Goal: Find specific page/section: Find specific page/section

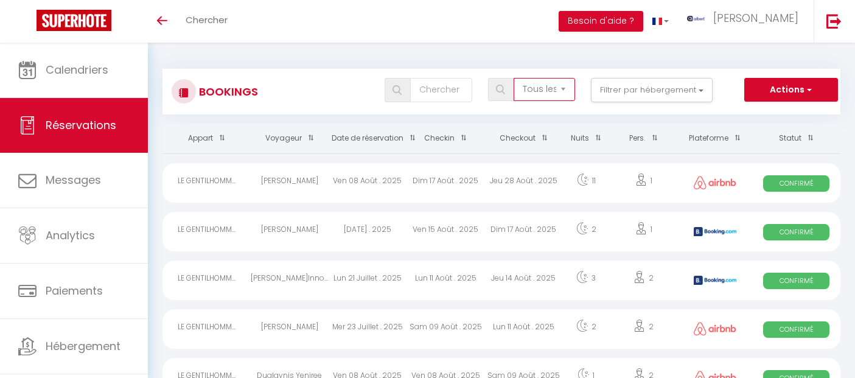
click at [552, 92] on select "Tous les statuts Annulé Confirmé Non Confirmé Tout sauf annulé No Show Request" at bounding box center [543, 89] width 61 height 23
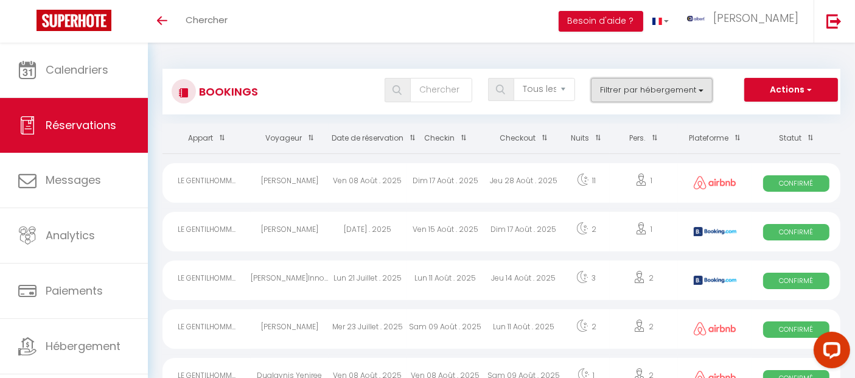
click at [633, 91] on button "Filtrer par hébergement" at bounding box center [652, 90] width 122 height 24
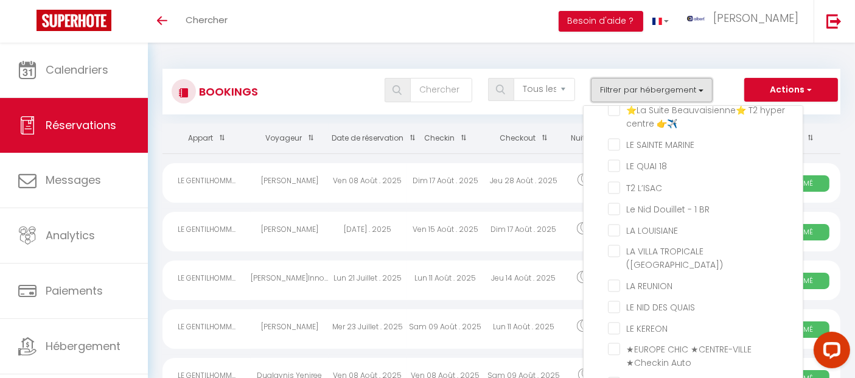
scroll to position [21233, 0]
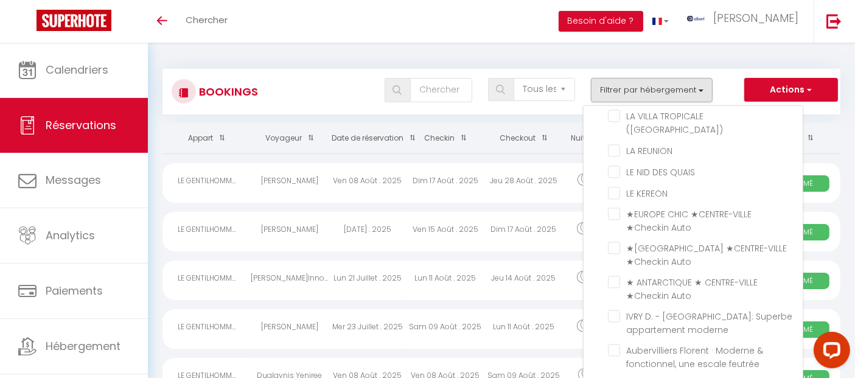
checkbox input "false"
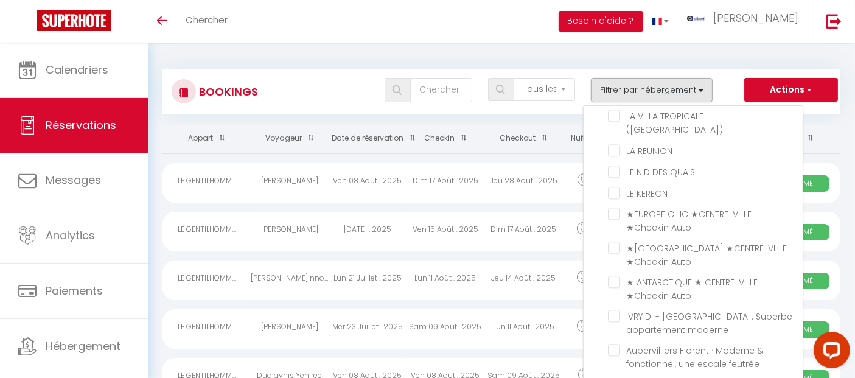
checkbox input "false"
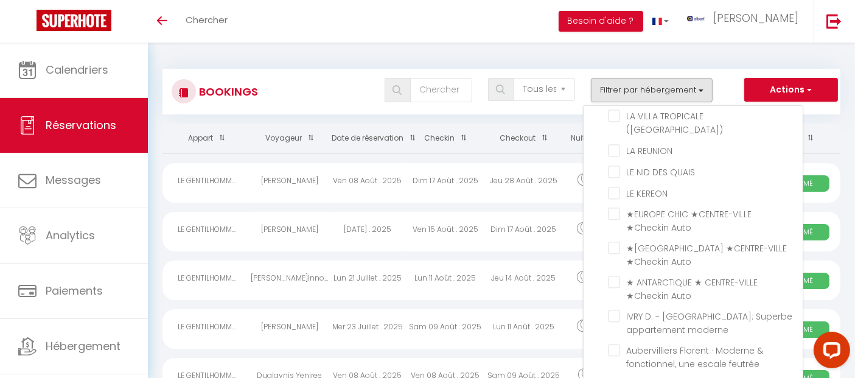
checkbox input "false"
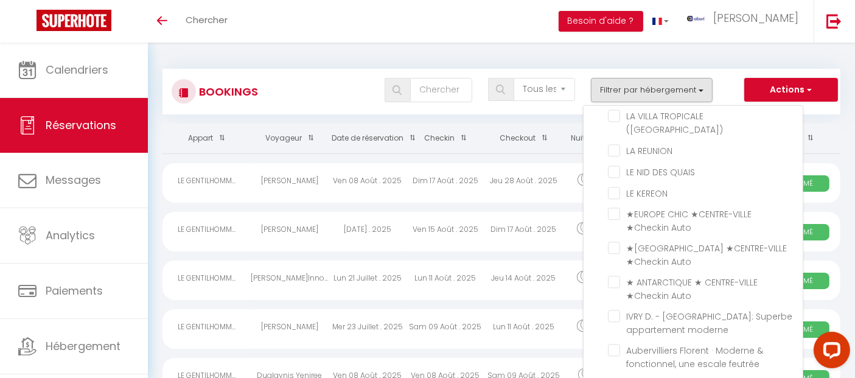
checkbox input "false"
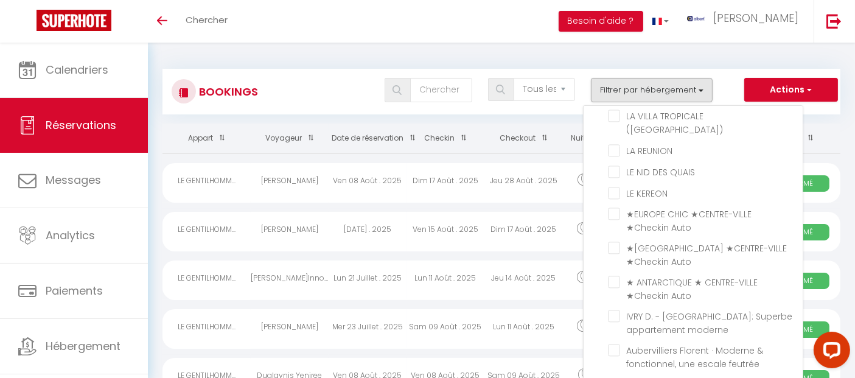
checkbox input "false"
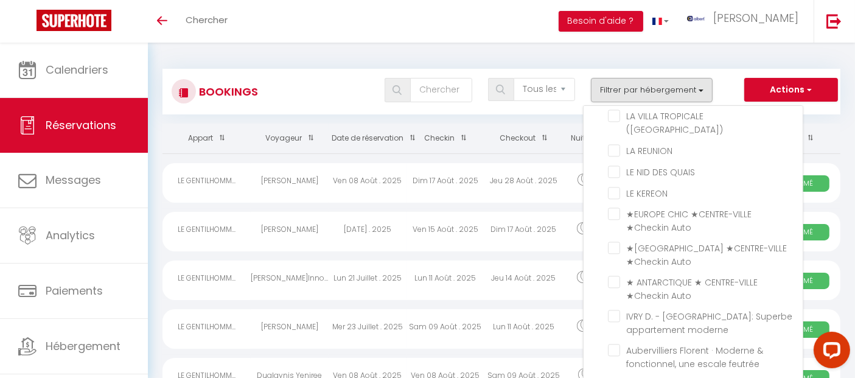
checkbox input "false"
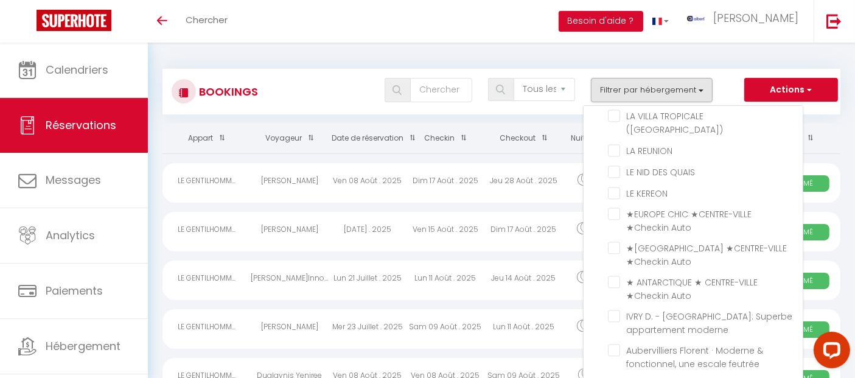
checkbox input "false"
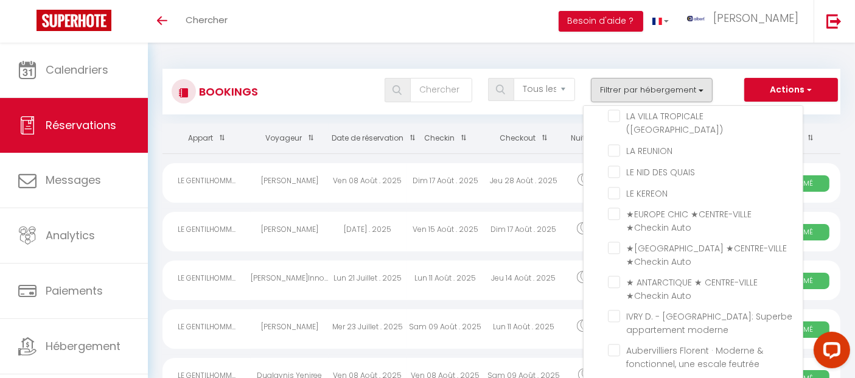
checkbox input "false"
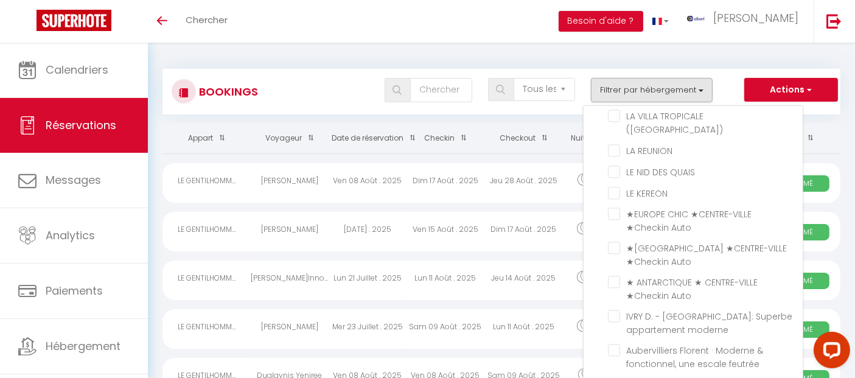
checkbox input "false"
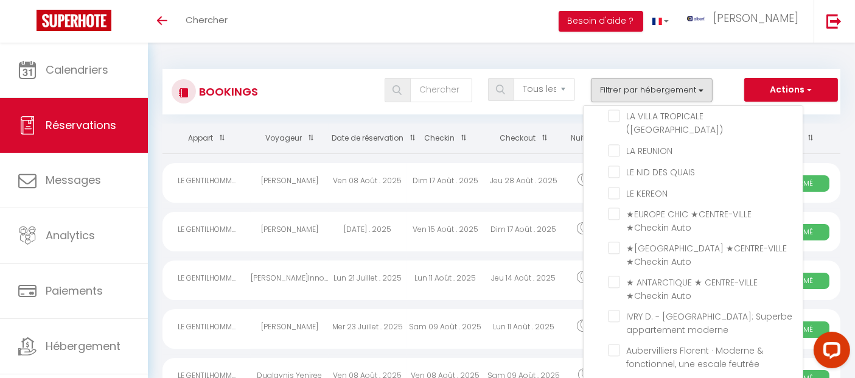
checkbox input "false"
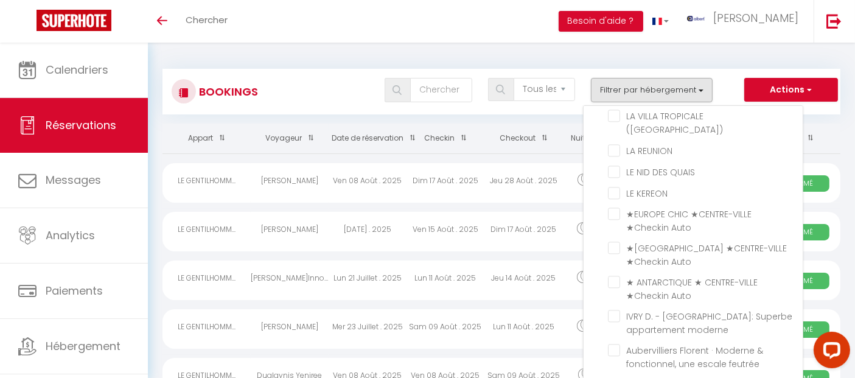
checkbox input "false"
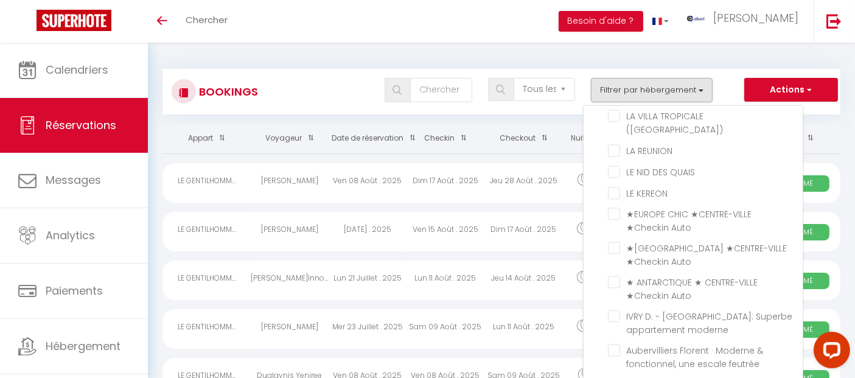
checkbox input "false"
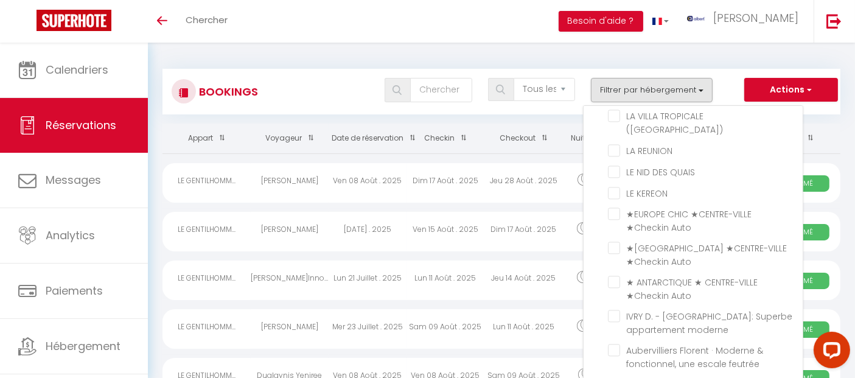
checkbox input "false"
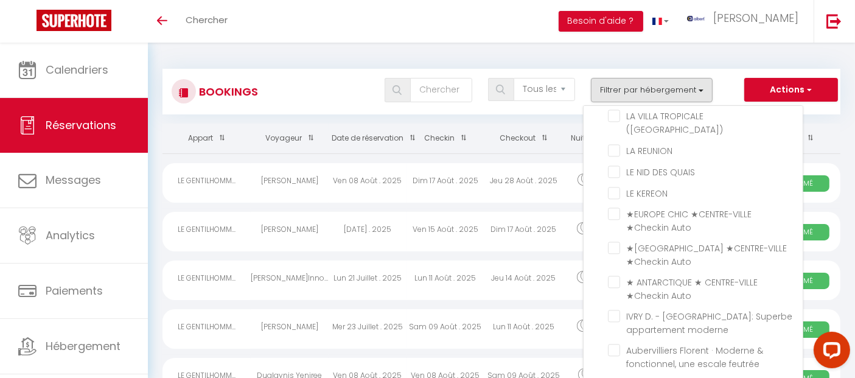
checkbox input "false"
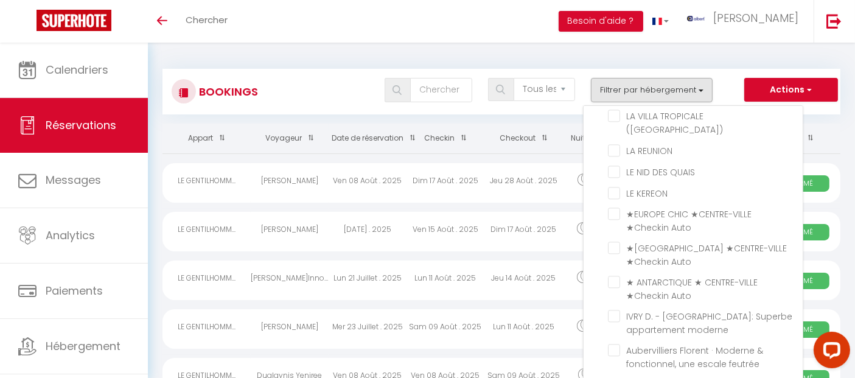
checkbox input "false"
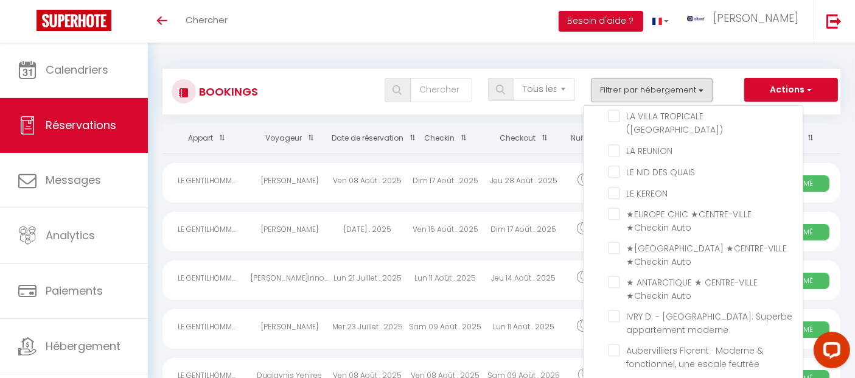
checkbox input "false"
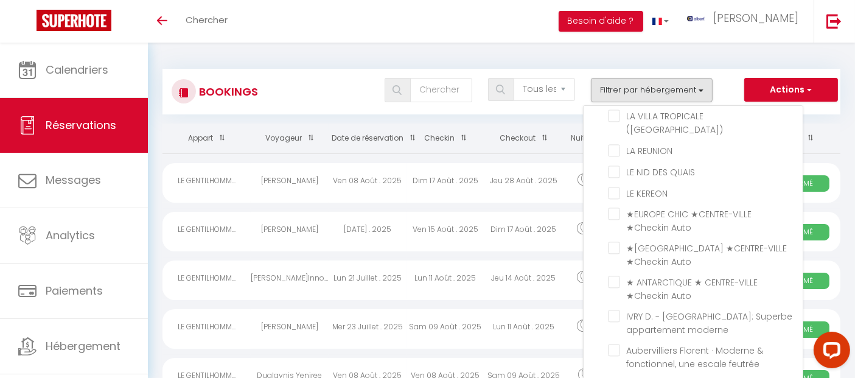
checkbox input "false"
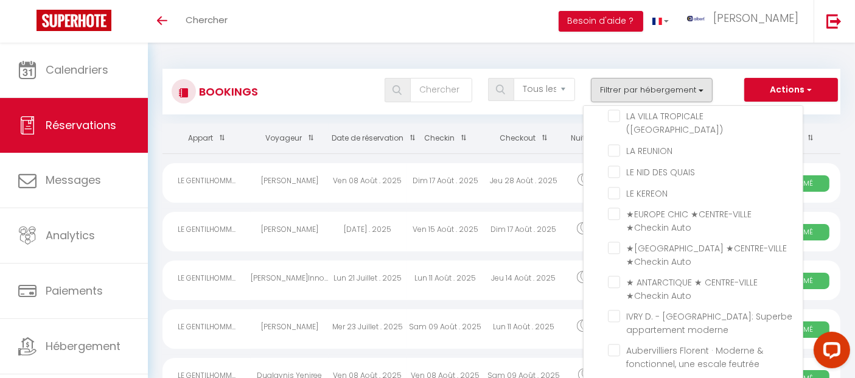
checkbox input "false"
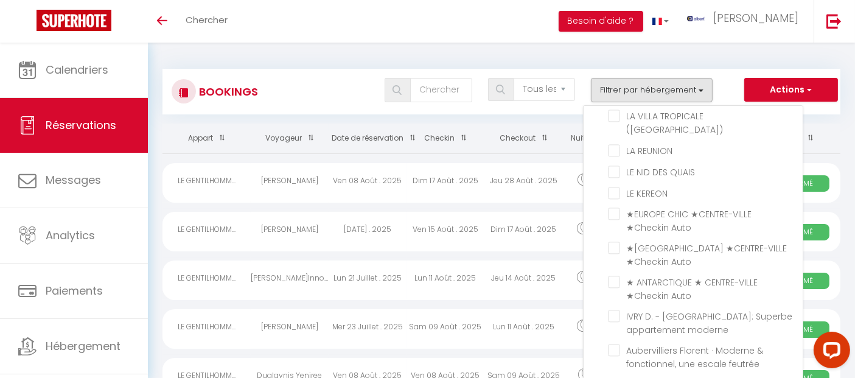
checkbox input "false"
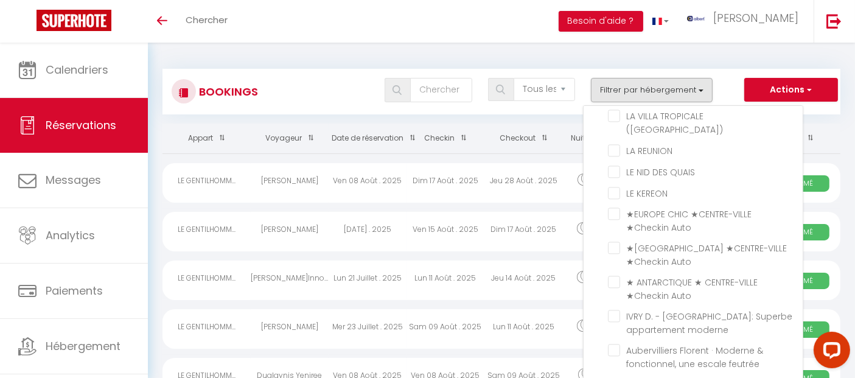
checkbox input "false"
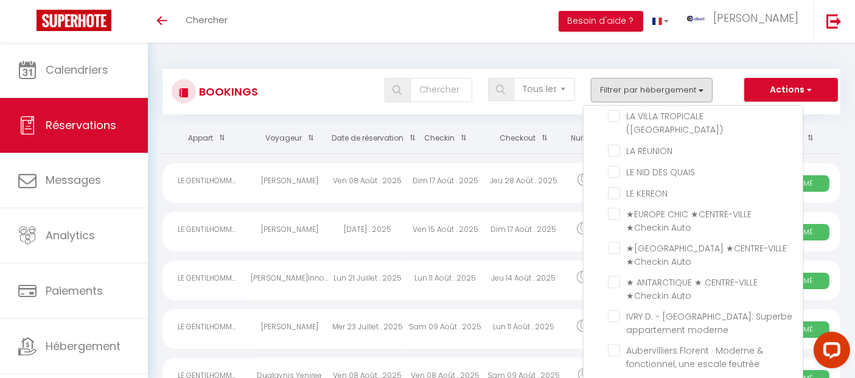
checkbox input "false"
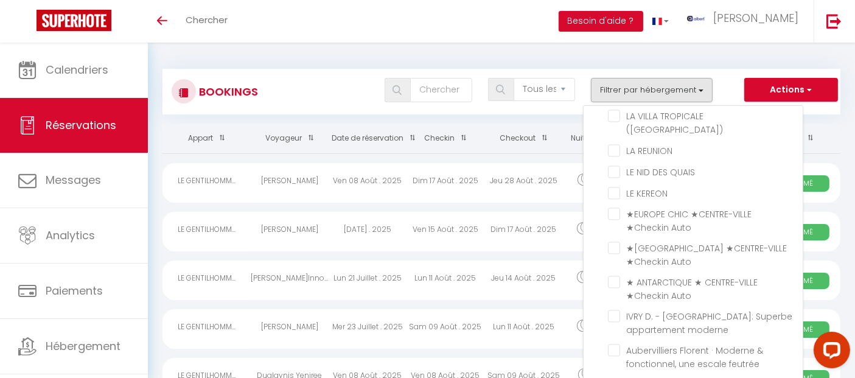
checkbox input "false"
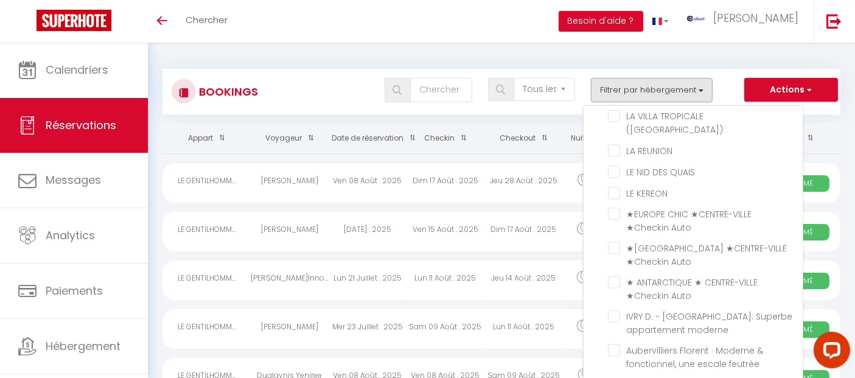
checkbox input "false"
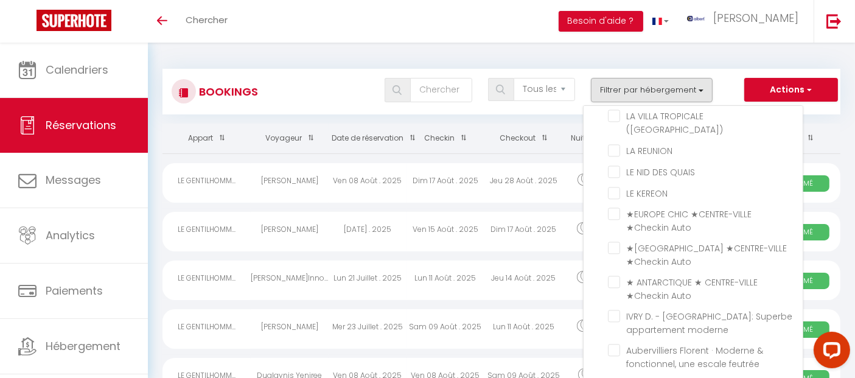
checkbox input "false"
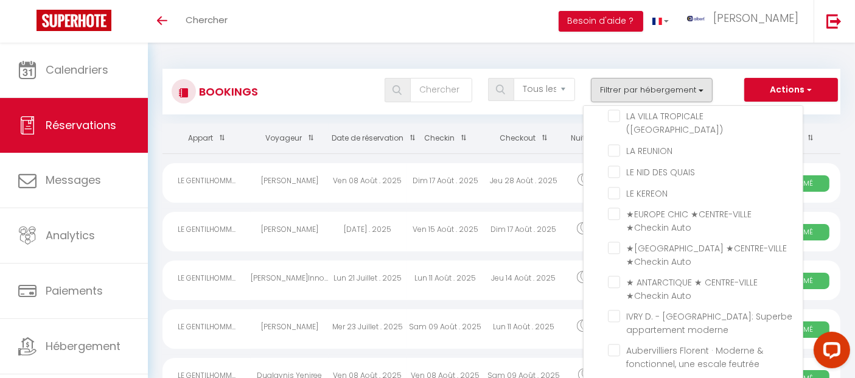
checkbox input "false"
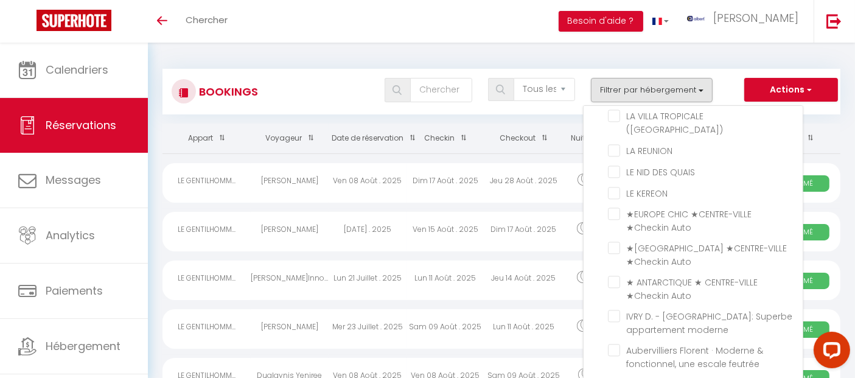
checkbox input "false"
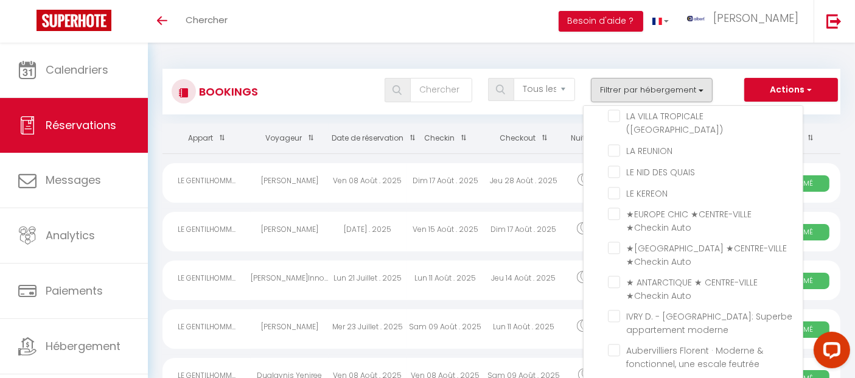
checkbox input "false"
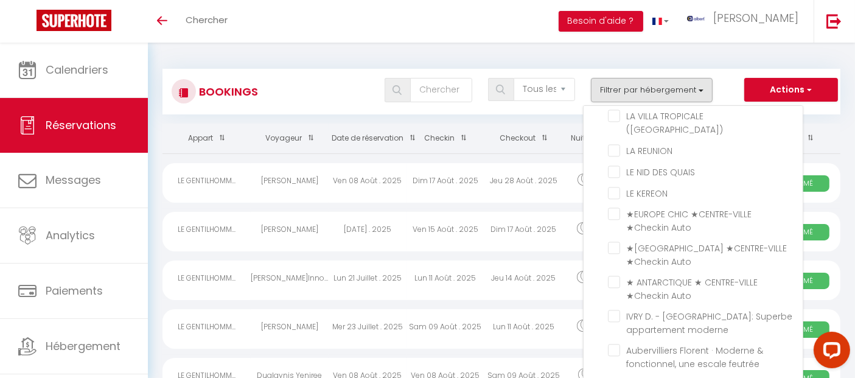
checkbox input "false"
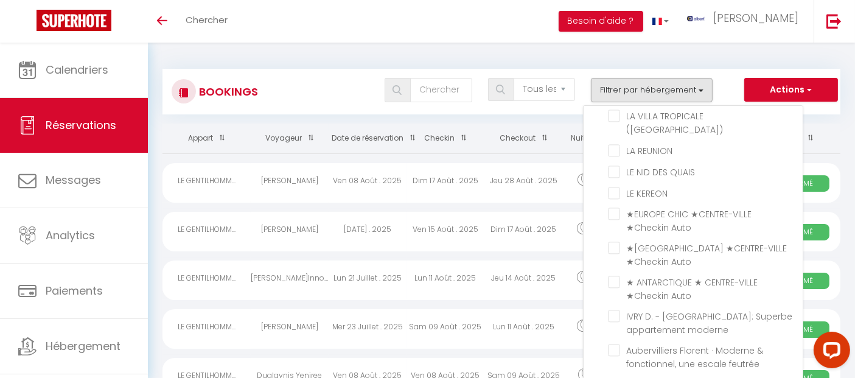
checkbox input "false"
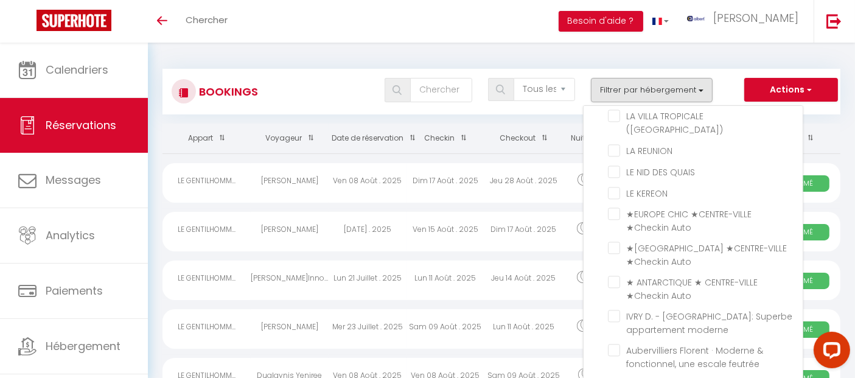
checkbox input "false"
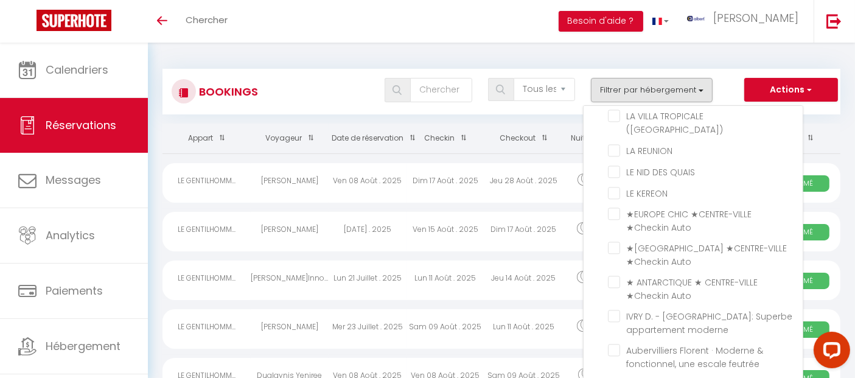
checkbox input "false"
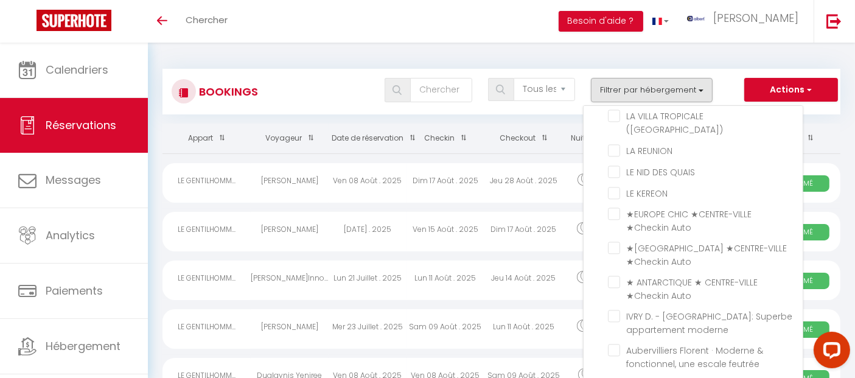
checkbox input "false"
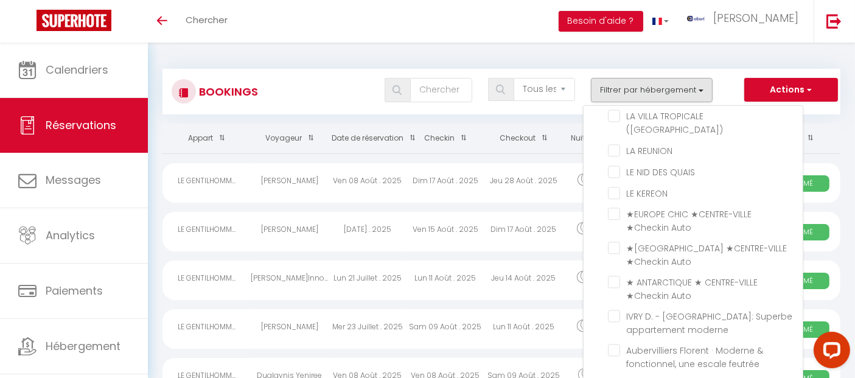
checkbox input "false"
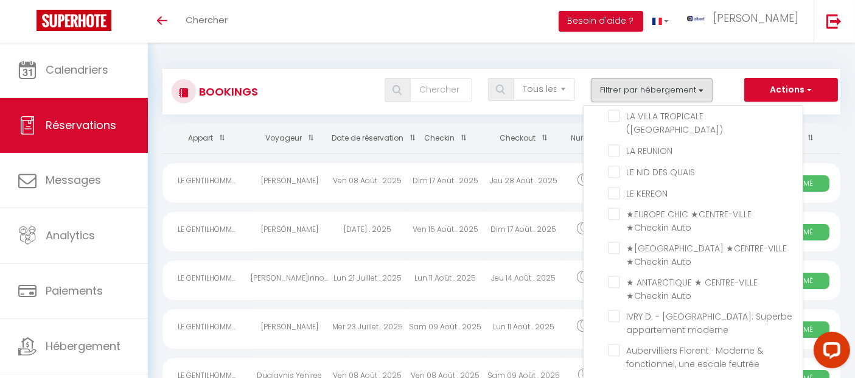
checkbox input "false"
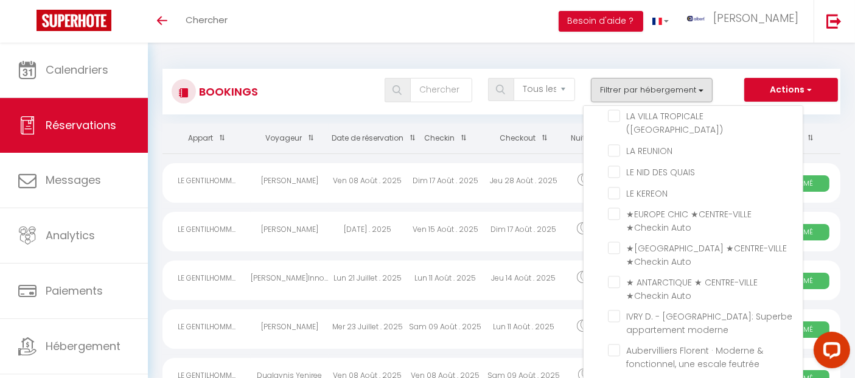
checkbox input "false"
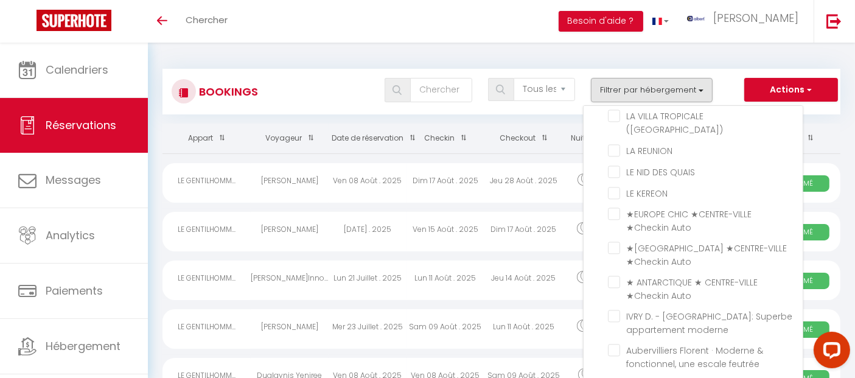
checkbox input "false"
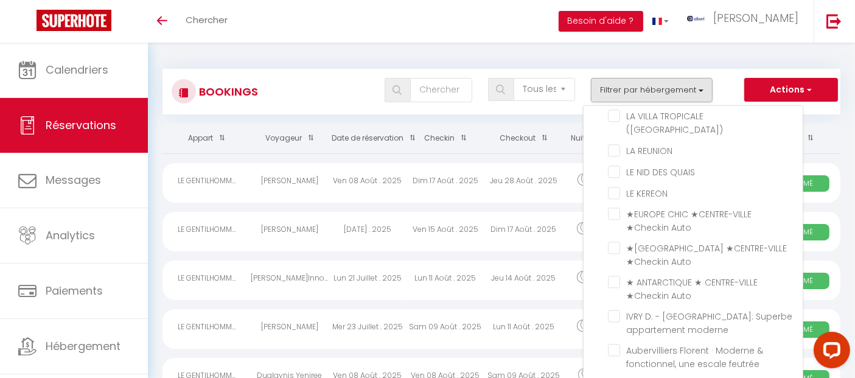
checkbox input "false"
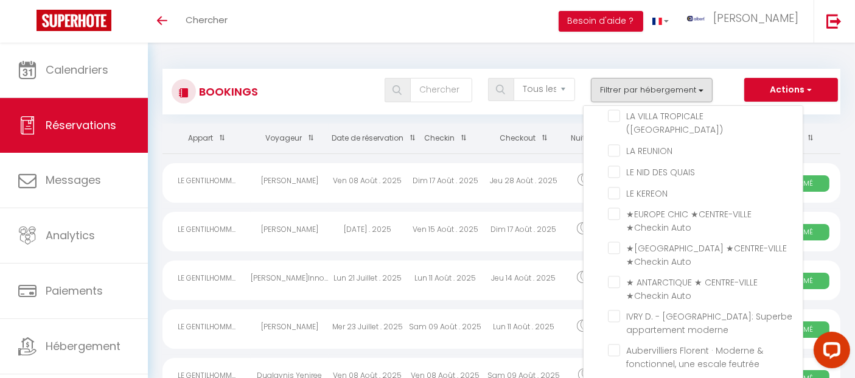
checkbox input "false"
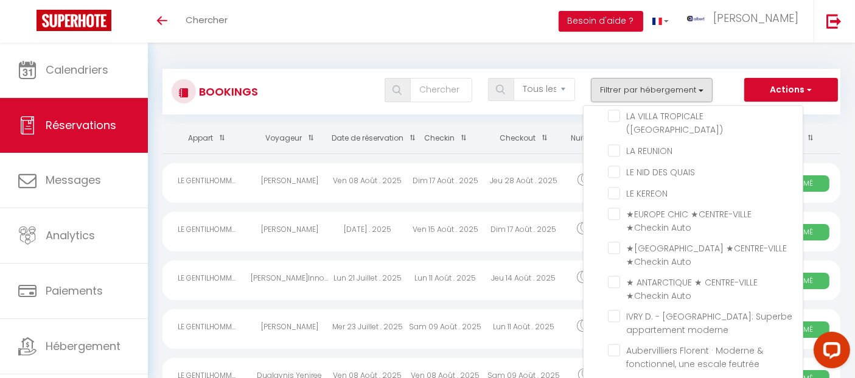
checkbox input "false"
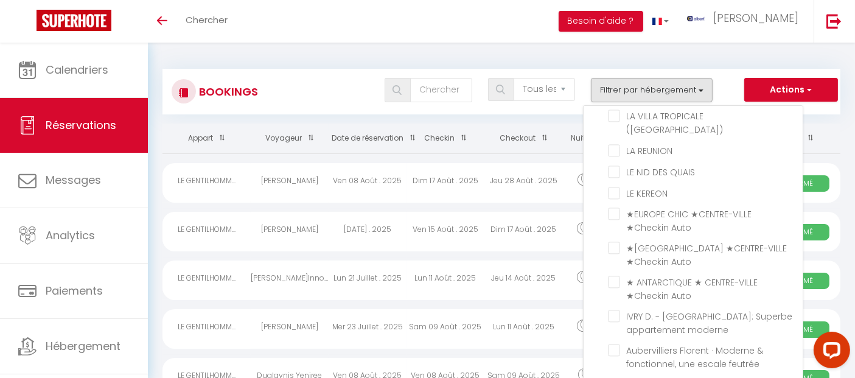
checkbox input "false"
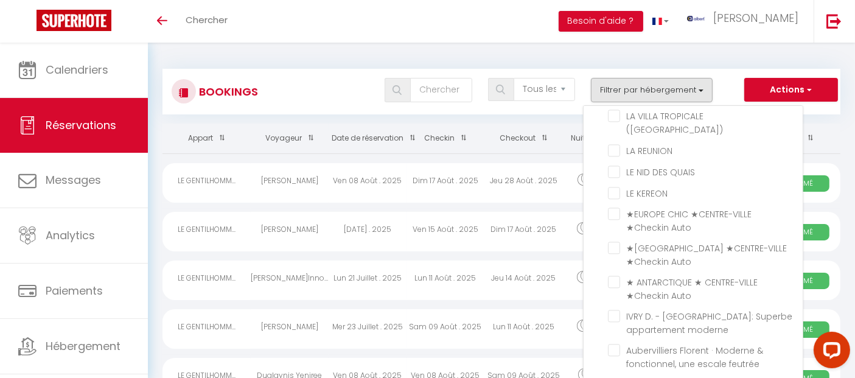
checkbox input "false"
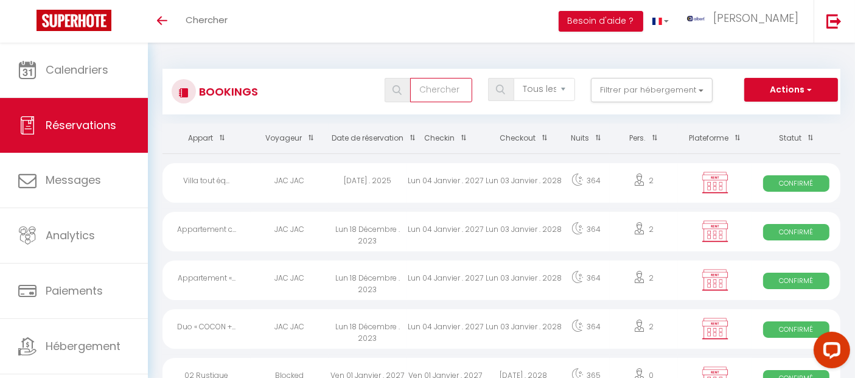
click at [434, 88] on input "text" at bounding box center [440, 90] width 61 height 24
paste input "Ophelie"
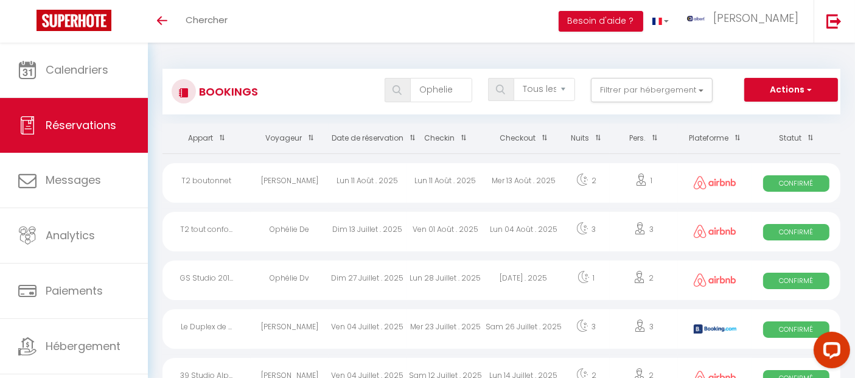
click at [299, 178] on div "Ophelie Willemyns" at bounding box center [290, 183] width 78 height 40
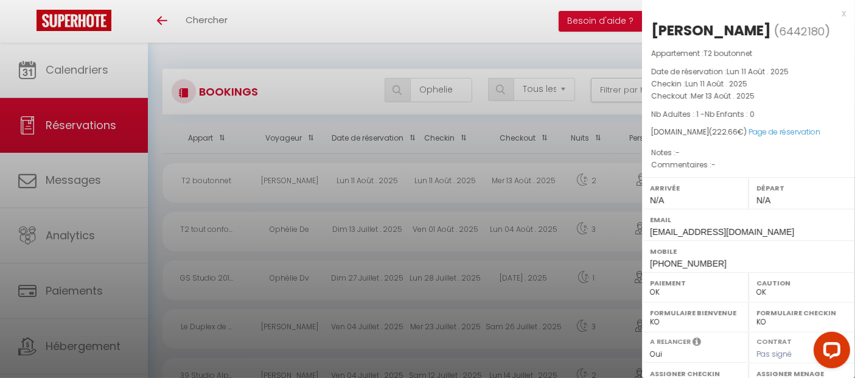
click at [301, 72] on div at bounding box center [427, 189] width 855 height 378
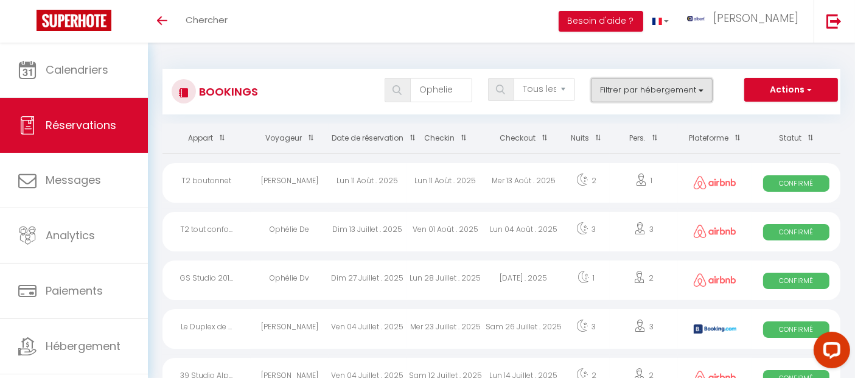
click at [638, 87] on button "Filtrer par hébergement" at bounding box center [652, 90] width 122 height 24
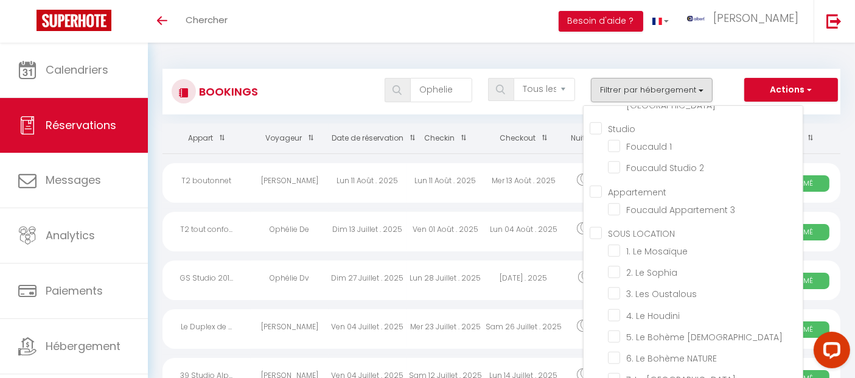
scroll to position [13289, 0]
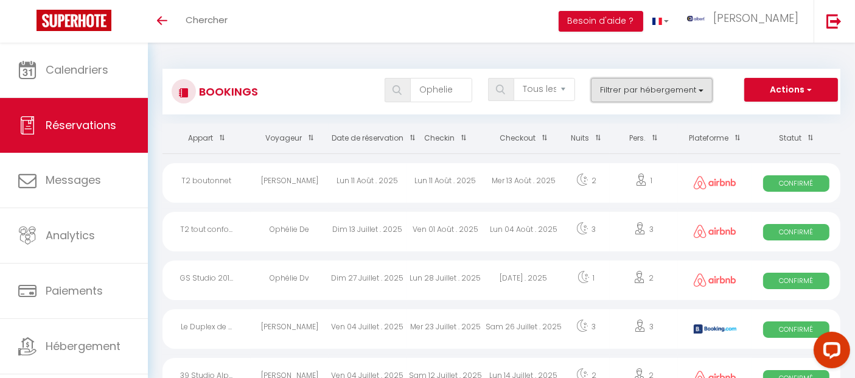
click at [660, 90] on button "Filtrer par hébergement" at bounding box center [652, 90] width 122 height 24
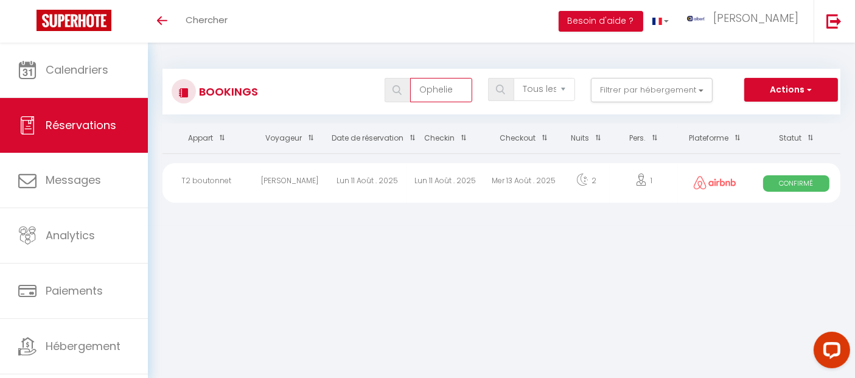
click at [439, 89] on input "Ophelie" at bounding box center [440, 90] width 61 height 24
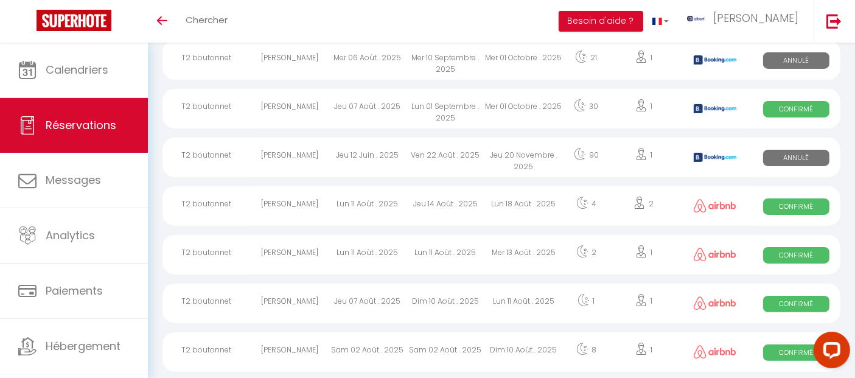
scroll to position [270, 0]
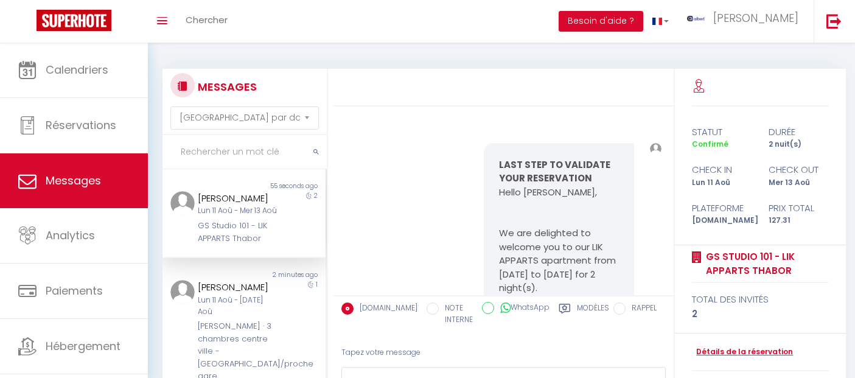
select select "message"
click at [251, 147] on input "text" at bounding box center [244, 152] width 164 height 34
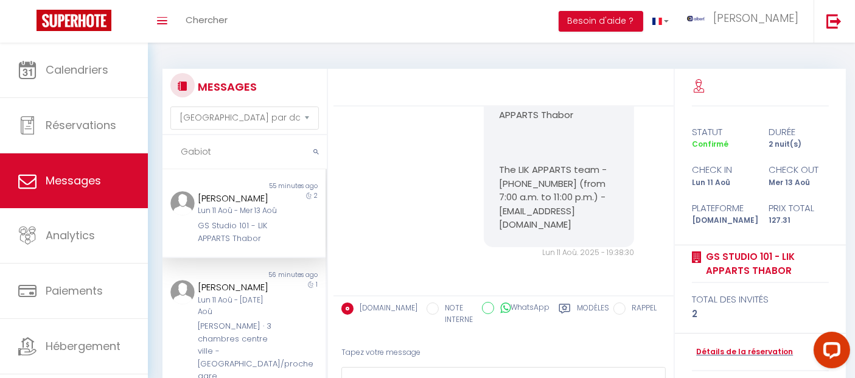
drag, startPoint x: 0, startPoint y: 0, endPoint x: 252, endPoint y: 145, distance: 291.0
click at [254, 146] on input "Gabiot" at bounding box center [244, 152] width 164 height 34
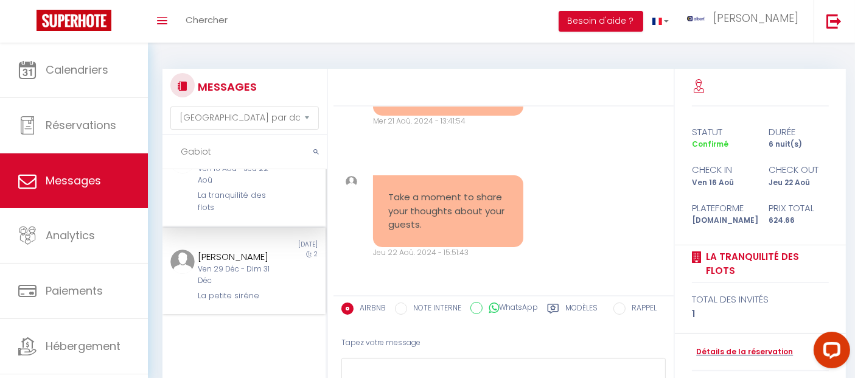
scroll to position [0, 0]
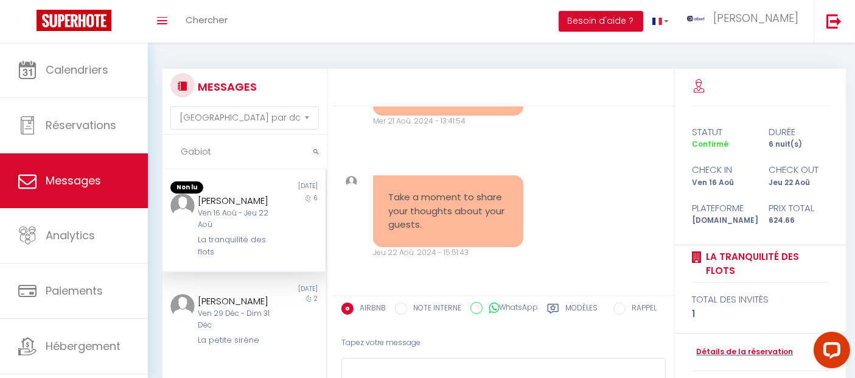
drag, startPoint x: 236, startPoint y: 150, endPoint x: 175, endPoint y: 150, distance: 61.4
click at [176, 150] on input "Gabiot" at bounding box center [244, 152] width 164 height 34
paste input "spacieux studio"
type input "spacieux studio"
